Goal: Check status

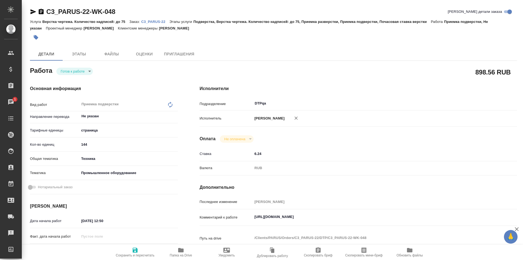
click at [86, 70] on body "🙏 .cls-1 fill:#fff; AWATERA Ismagilova [PERSON_NAME] Спецификации Заказы 1 Чаты…" at bounding box center [261, 130] width 523 height 260
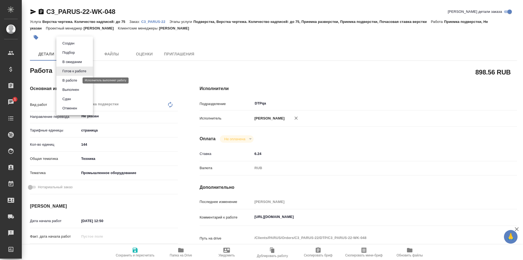
click at [78, 81] on button "В работе" at bounding box center [70, 80] width 18 height 6
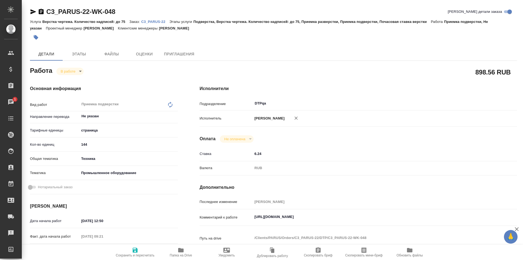
type textarea "x"
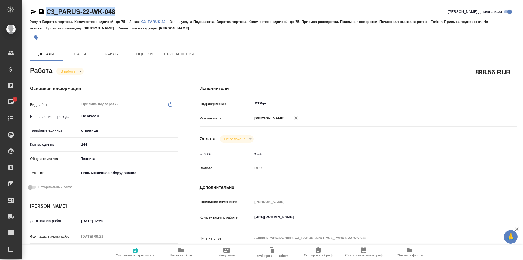
type textarea "x"
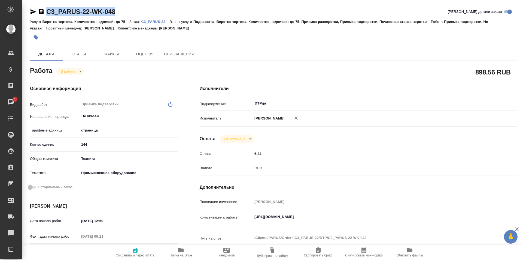
drag, startPoint x: 120, startPoint y: 10, endPoint x: 37, endPoint y: 14, distance: 83.2
click at [37, 14] on div "C3_PARUS-22-WK-048 Кратко детали заказа" at bounding box center [273, 11] width 487 height 9
copy link "C3_PARUS-22-WK-048"
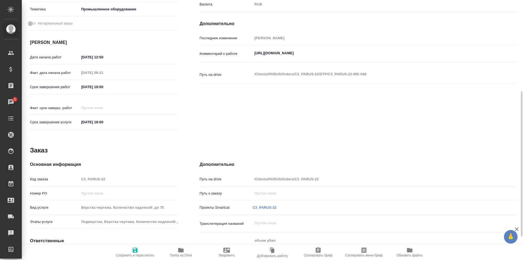
scroll to position [205, 0]
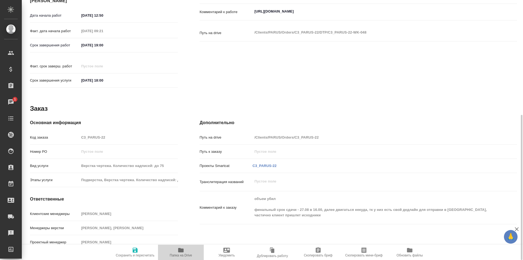
click at [179, 250] on icon "button" at bounding box center [180, 250] width 5 height 4
